Goal: Task Accomplishment & Management: Complete application form

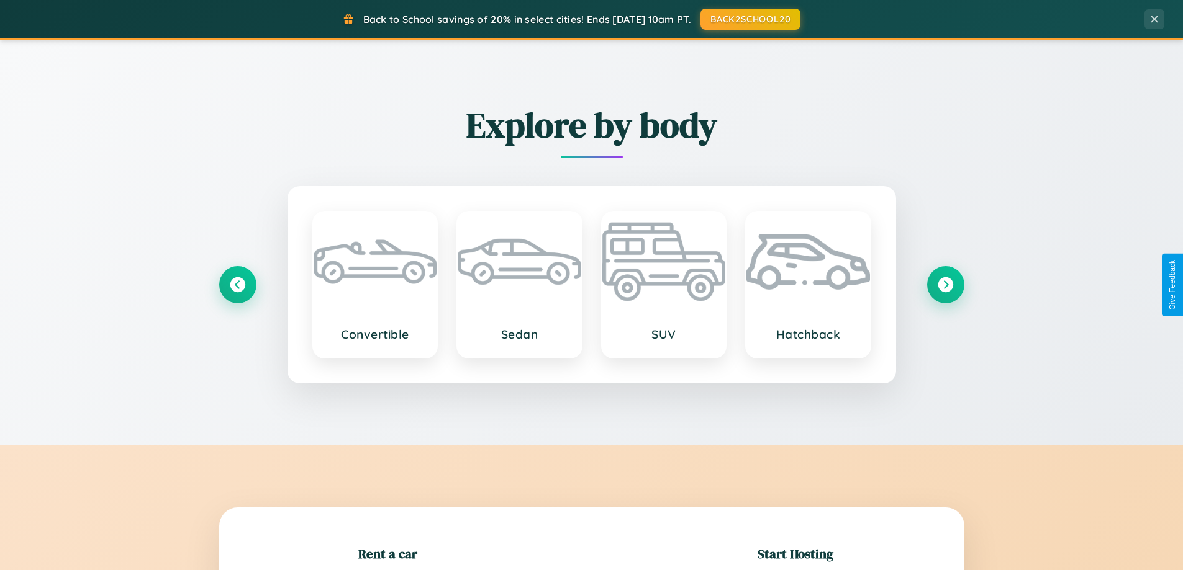
scroll to position [268, 0]
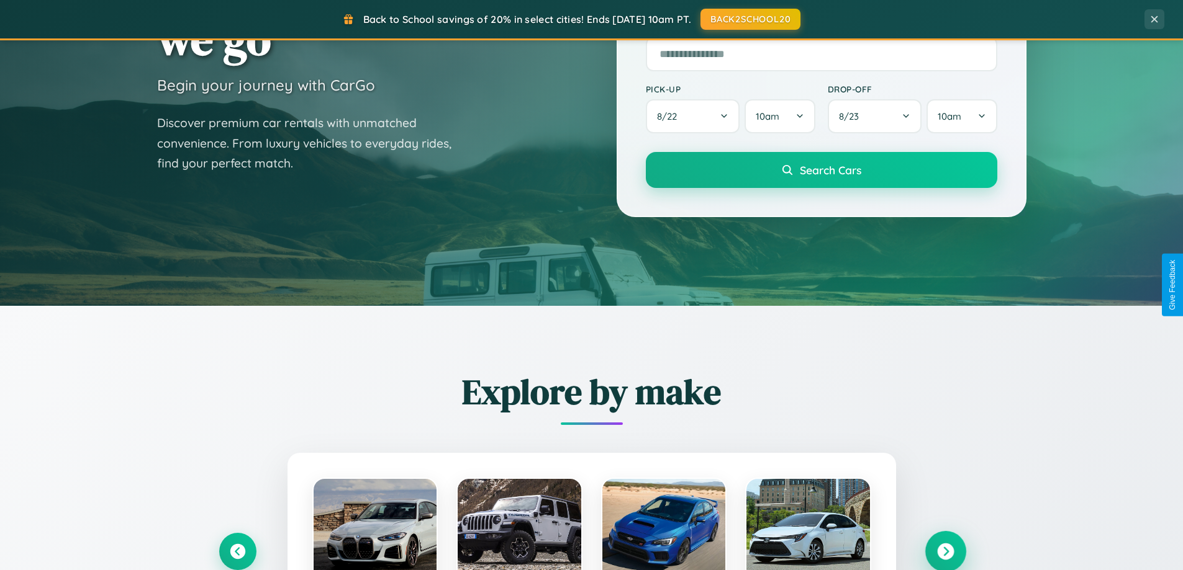
click at [945, 552] on icon at bounding box center [945, 552] width 17 height 17
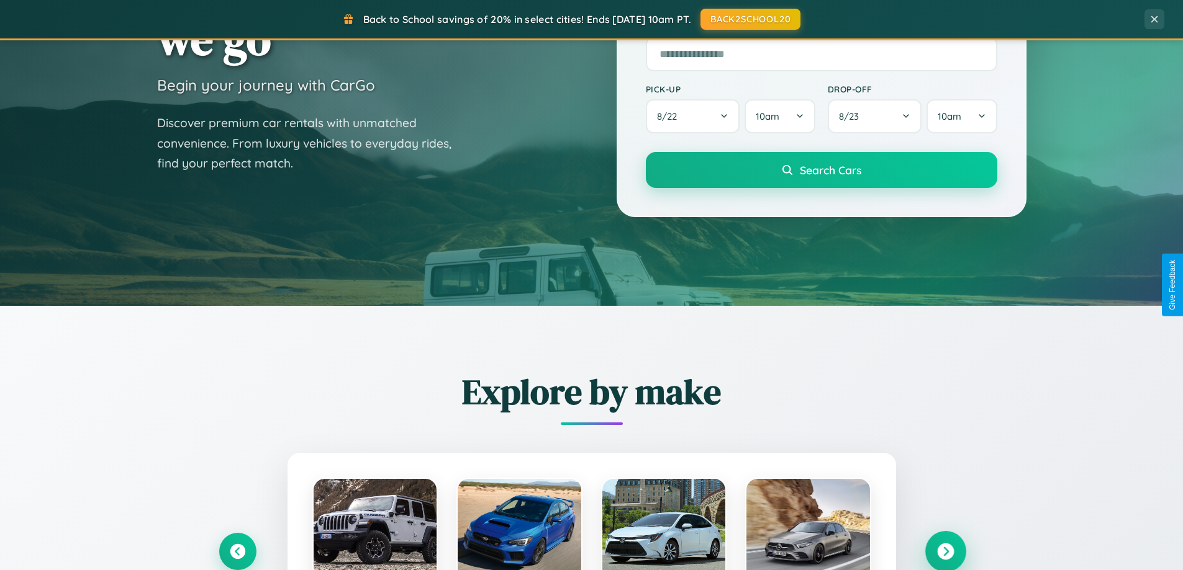
click at [945, 551] on icon at bounding box center [945, 552] width 17 height 17
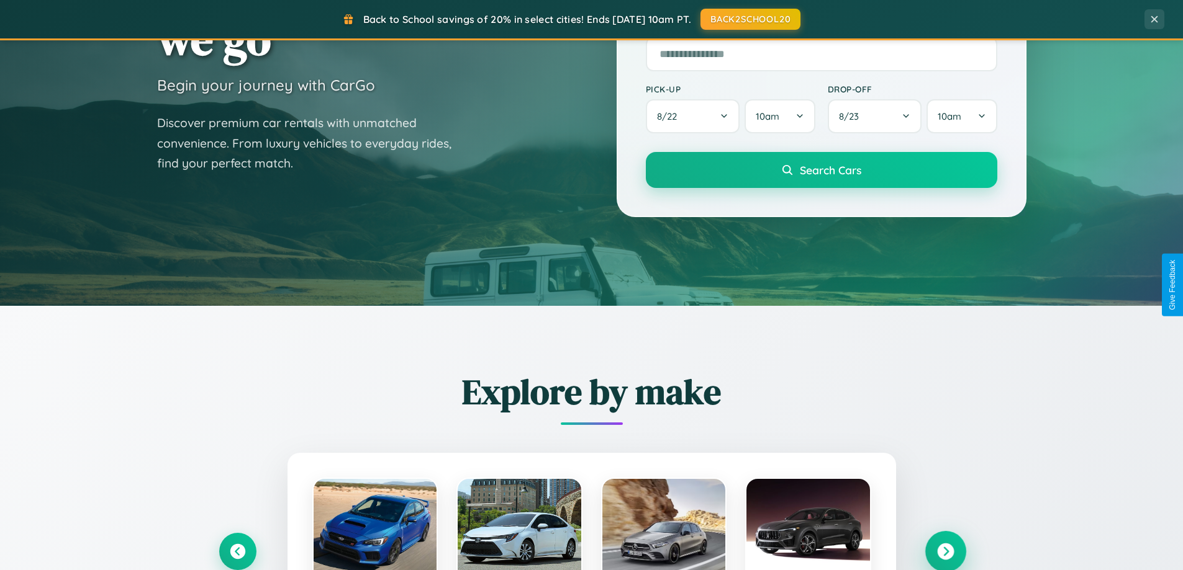
click at [945, 551] on icon at bounding box center [945, 552] width 17 height 17
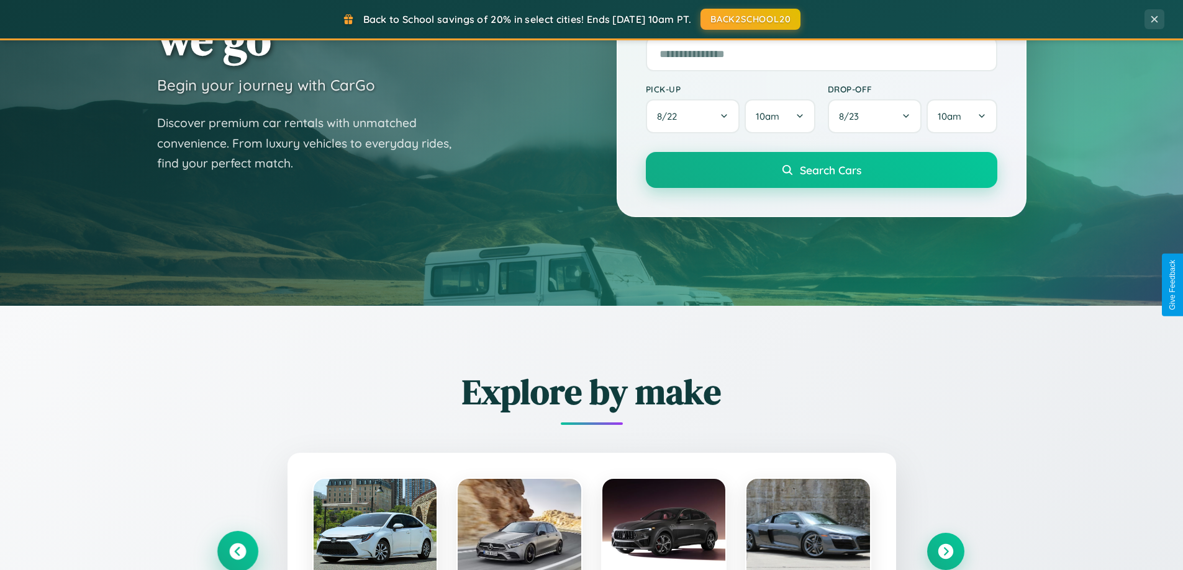
click at [237, 551] on icon at bounding box center [237, 552] width 17 height 17
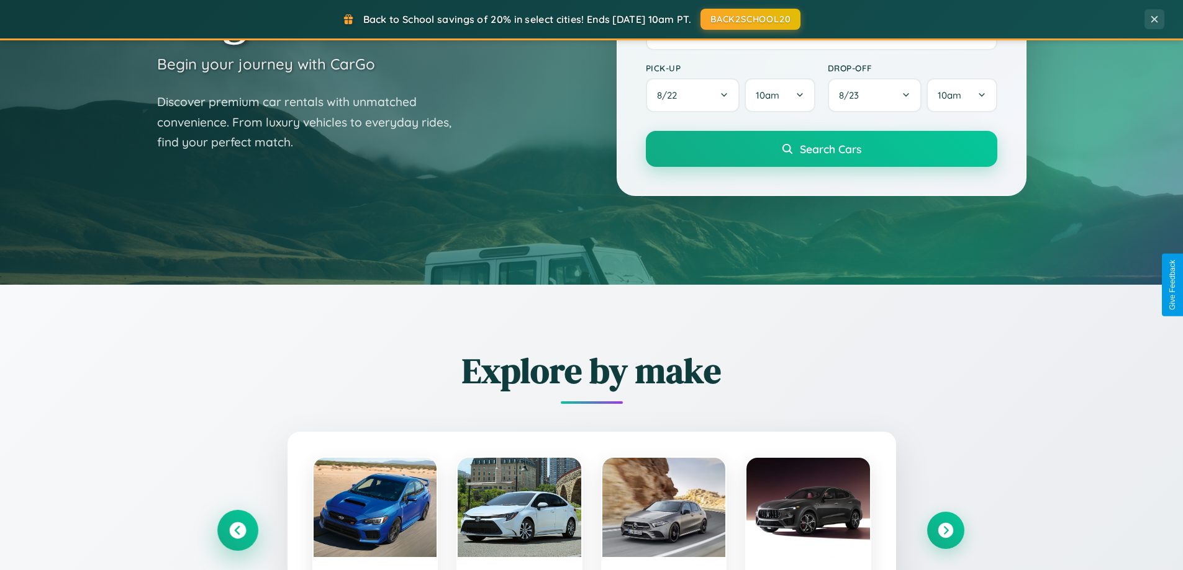
scroll to position [2389, 0]
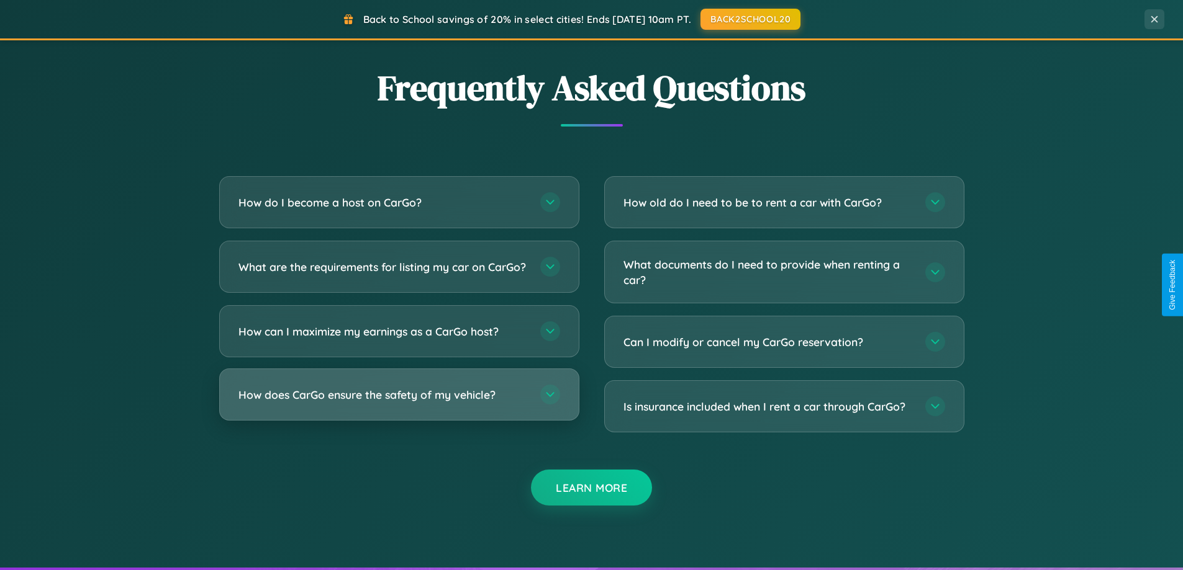
click at [399, 403] on h3 "How does CarGo ensure the safety of my vehicle?" at bounding box center [382, 395] width 289 height 16
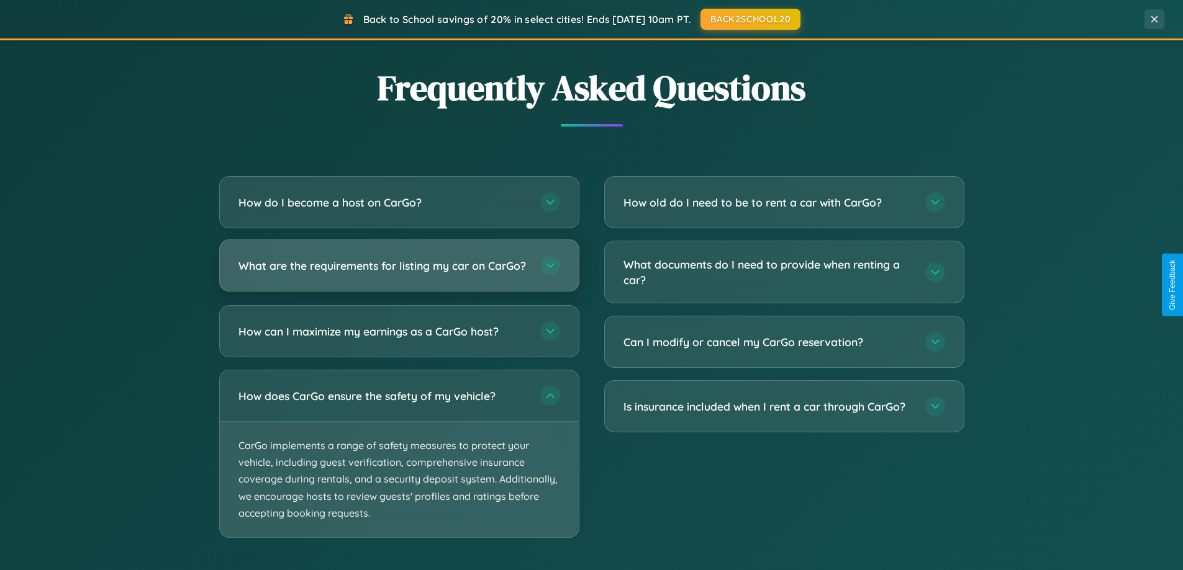
click at [399, 271] on h3 "What are the requirements for listing my car on CarGo?" at bounding box center [382, 266] width 289 height 16
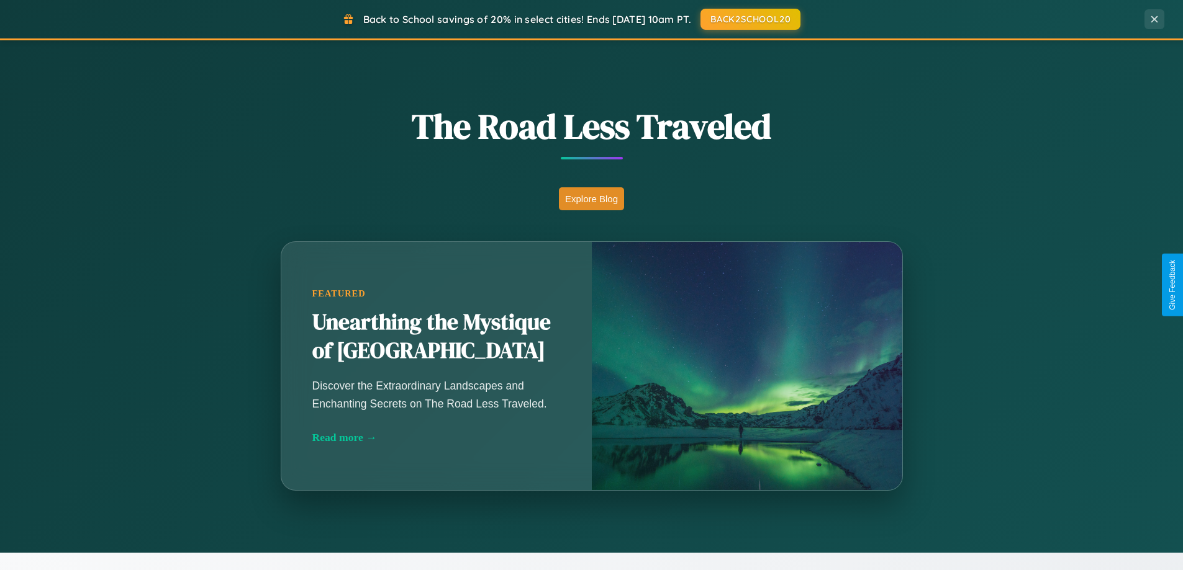
scroll to position [854, 0]
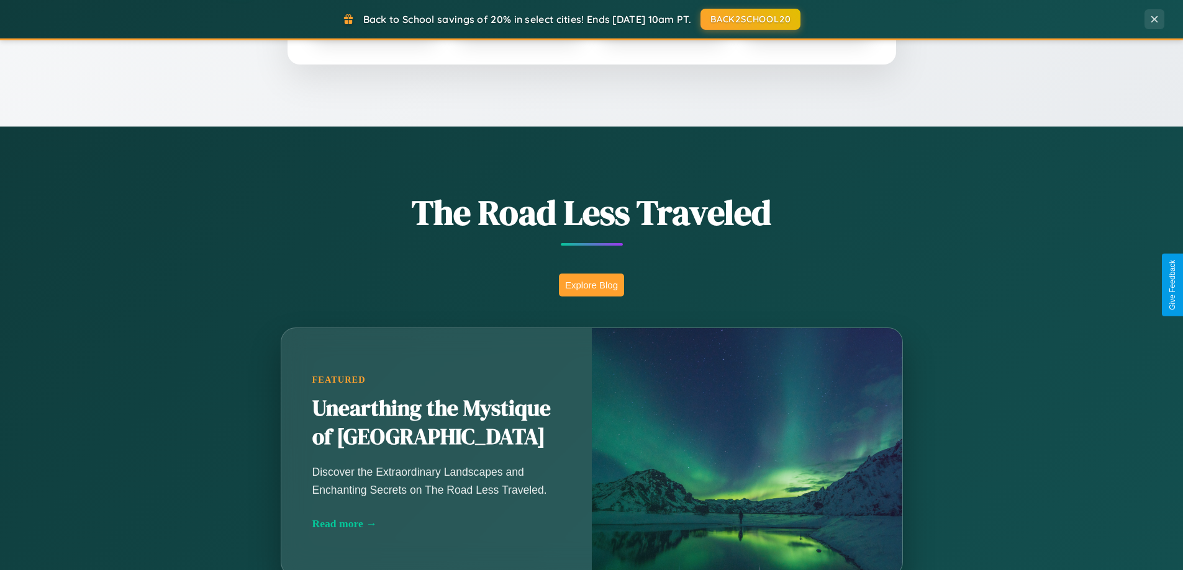
click at [591, 285] on button "Explore Blog" at bounding box center [591, 285] width 65 height 23
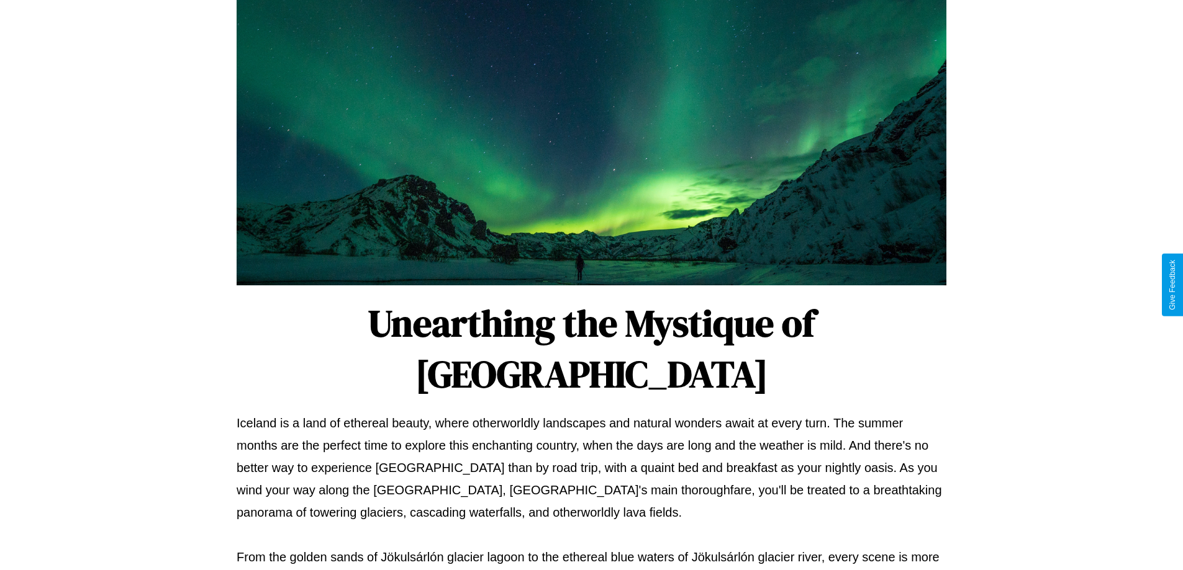
scroll to position [402, 0]
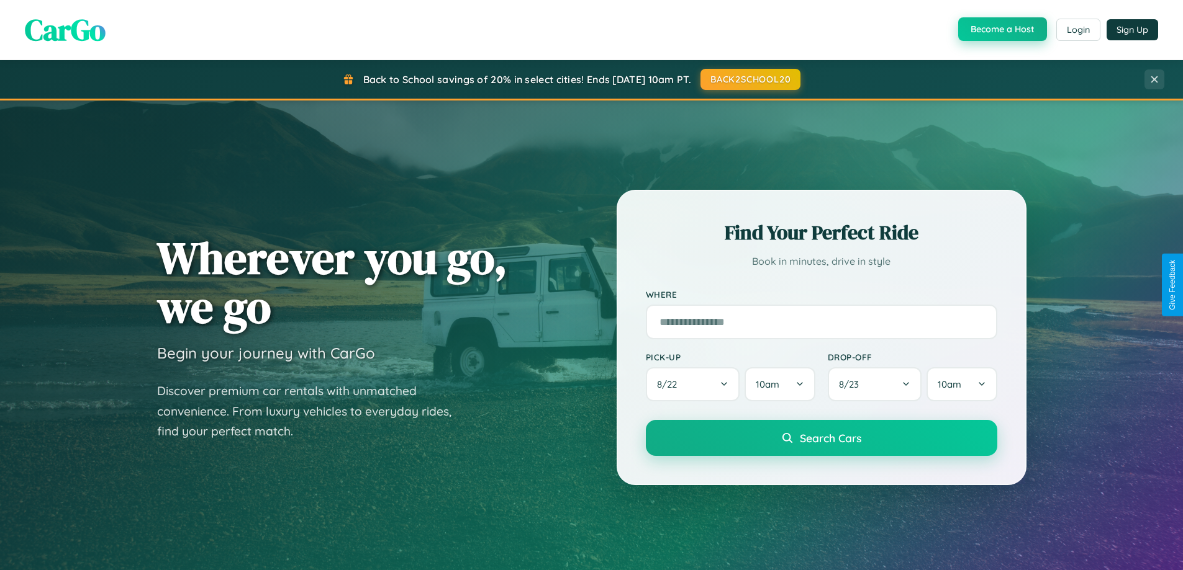
click at [1001, 29] on button "Become a Host" at bounding box center [1002, 29] width 89 height 24
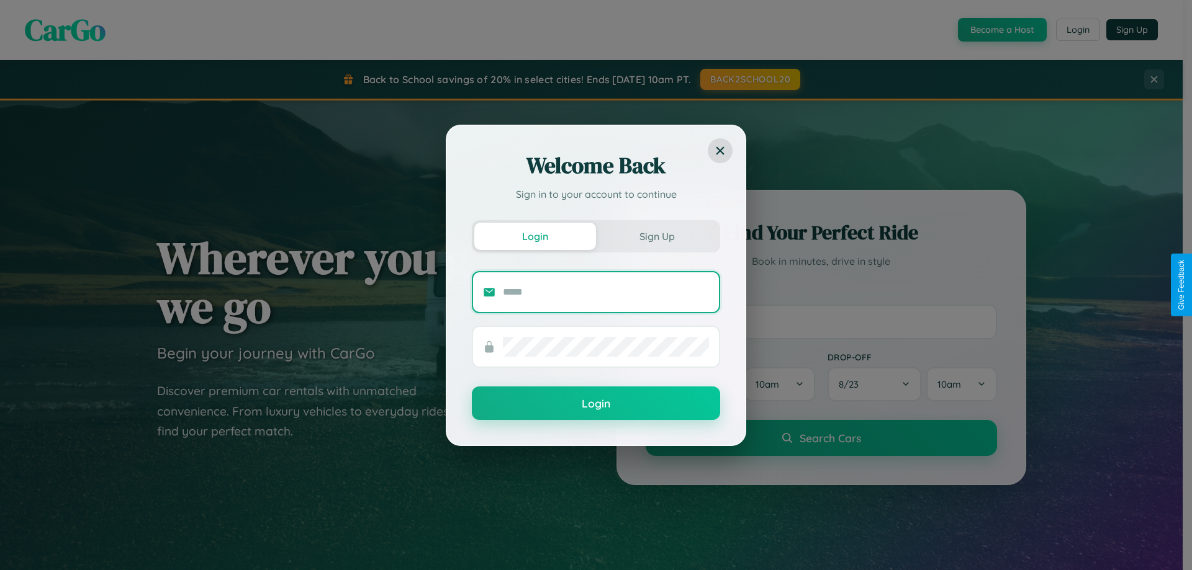
click at [606, 292] on input "text" at bounding box center [606, 292] width 206 height 20
type input "**********"
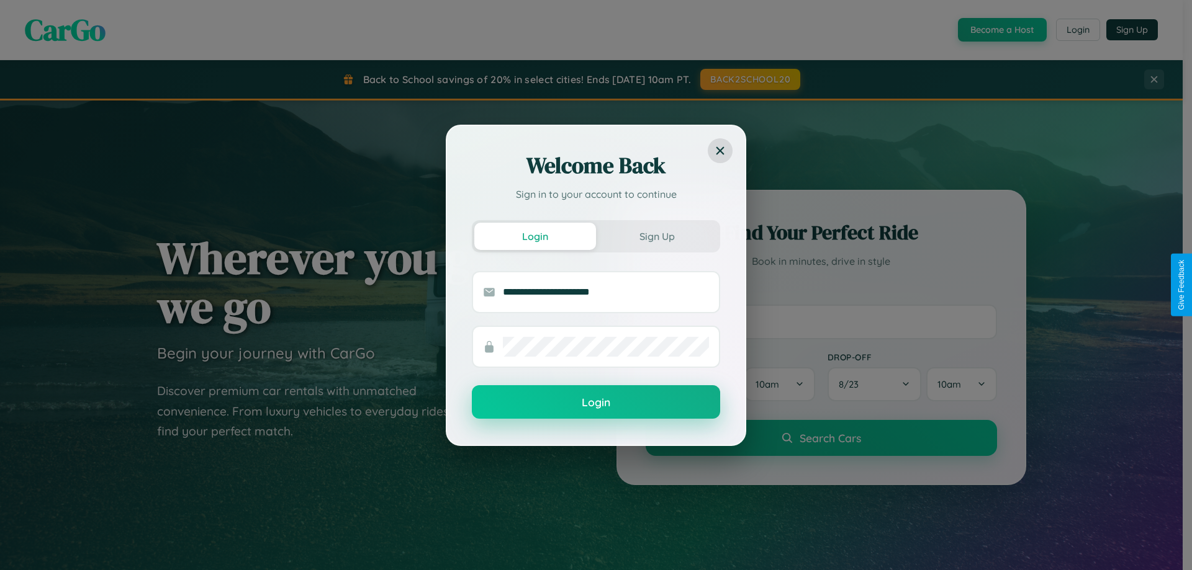
click at [596, 403] on button "Login" at bounding box center [596, 402] width 248 height 34
